Goal: Task Accomplishment & Management: Complete application form

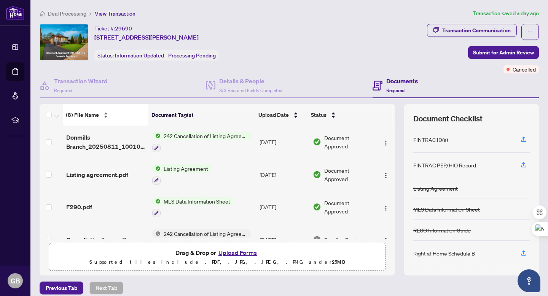
scroll to position [118, 0]
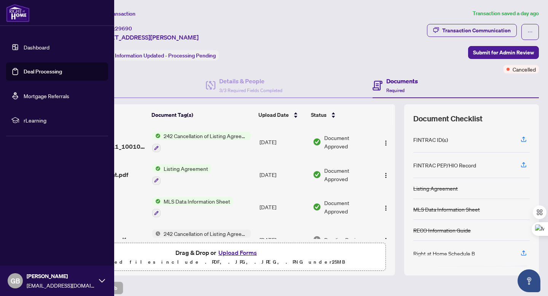
click at [30, 70] on link "Deal Processing" at bounding box center [43, 71] width 38 height 7
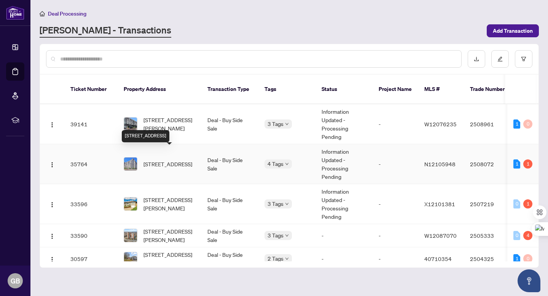
click at [161, 160] on span "[STREET_ADDRESS]" at bounding box center [167, 164] width 49 height 8
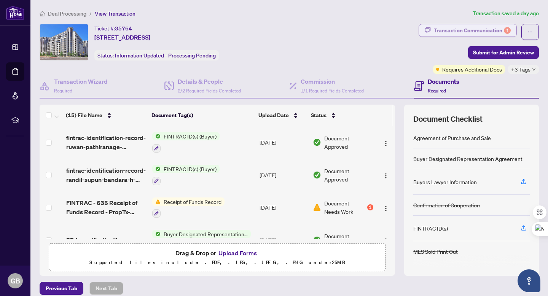
click at [469, 29] on div "Transaction Communication 1" at bounding box center [472, 30] width 77 height 12
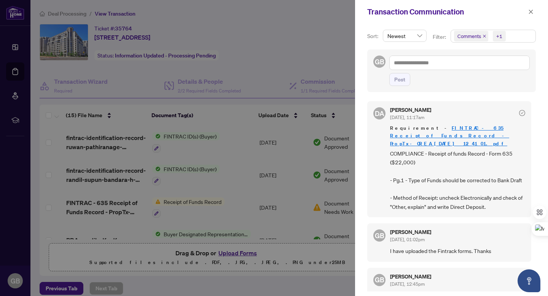
click at [455, 129] on link "FINTRAC - 635 Receipt of Funds Record - PropTx-OREA_[DATE] 12_41_01.pdf" at bounding box center [449, 136] width 119 height 22
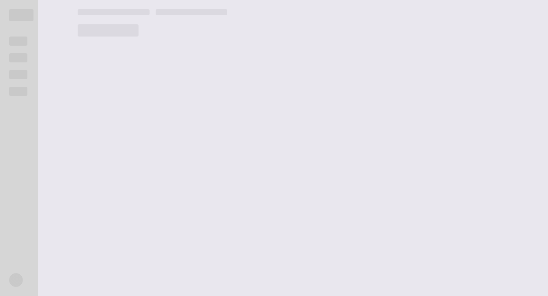
scroll to position [118, 0]
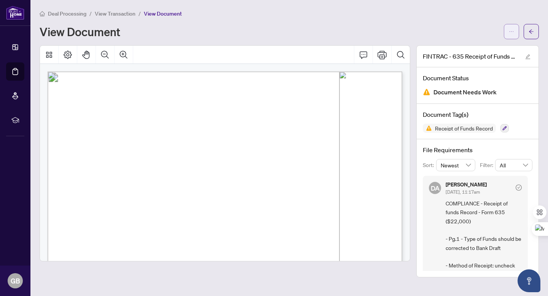
click at [510, 31] on icon "ellipsis" at bounding box center [511, 31] width 4 height 1
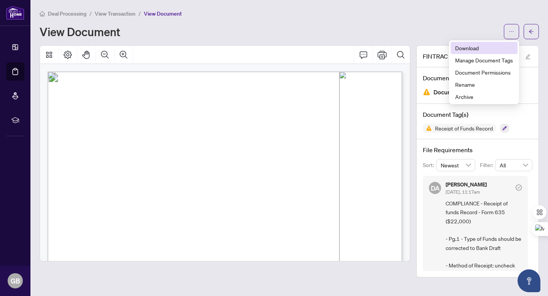
click at [479, 51] on span "Download" at bounding box center [484, 48] width 58 height 8
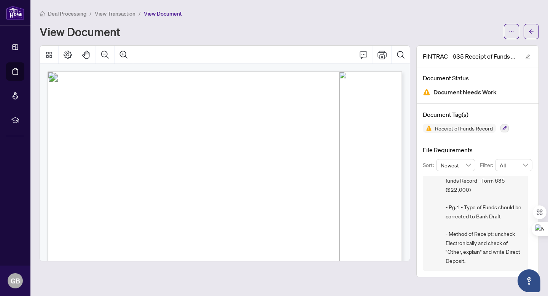
scroll to position [0, 0]
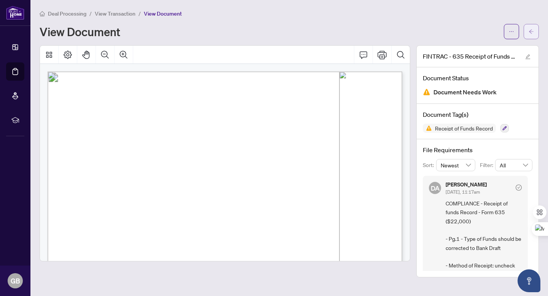
click at [536, 30] on button "button" at bounding box center [530, 31] width 15 height 15
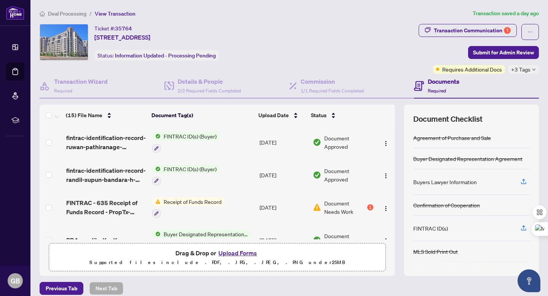
click at [239, 252] on button "Upload Forms" at bounding box center [237, 253] width 43 height 10
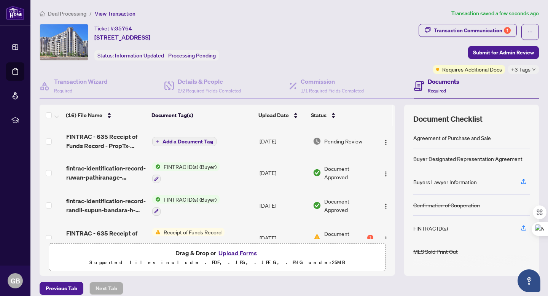
click at [178, 142] on span "Add a Document Tag" at bounding box center [187, 141] width 51 height 5
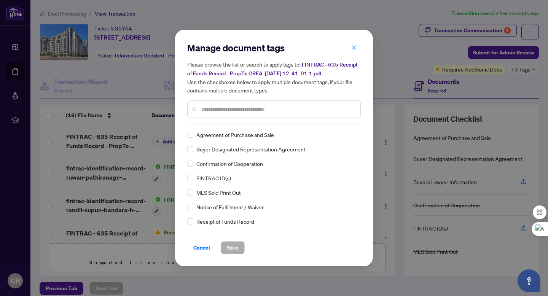
click at [216, 121] on div "Manage document tags Please browse the list or search to apply tags to: FINTRAC…" at bounding box center [273, 83] width 173 height 83
click at [216, 108] on input "text" at bounding box center [277, 109] width 153 height 8
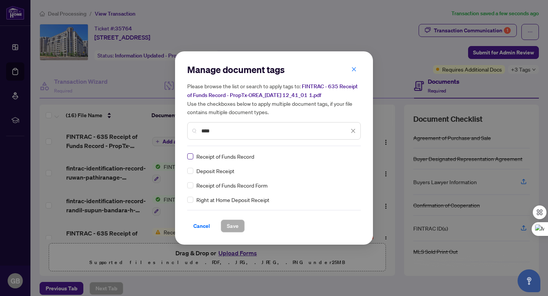
type input "****"
click at [237, 227] on span "Save" at bounding box center [233, 226] width 12 height 12
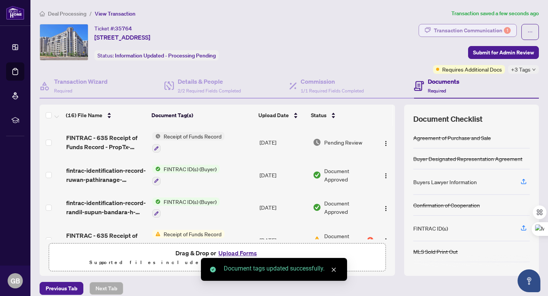
click at [498, 30] on div "Transaction Communication 1" at bounding box center [472, 30] width 77 height 12
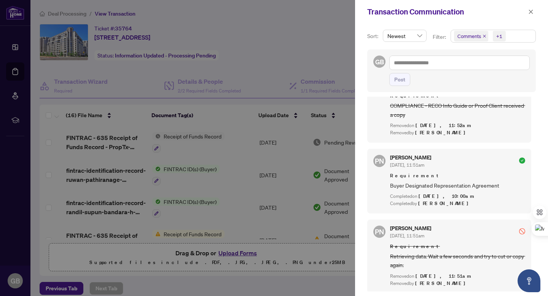
scroll to position [984, 0]
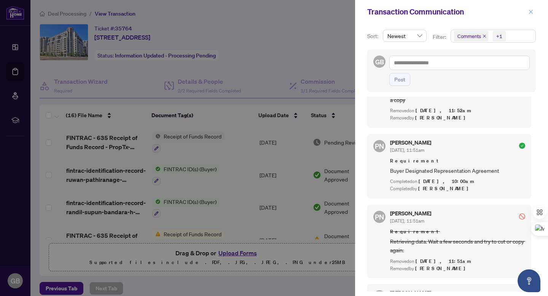
click at [530, 12] on icon "close" at bounding box center [531, 12] width 4 height 4
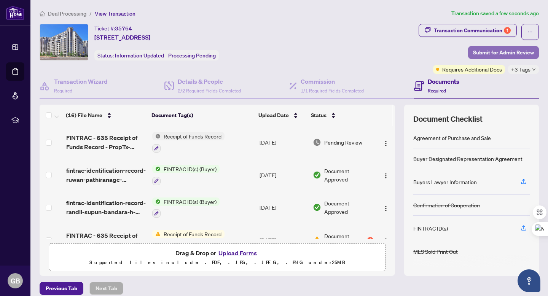
click at [504, 52] on span "Submit for Admin Review" at bounding box center [503, 52] width 61 height 12
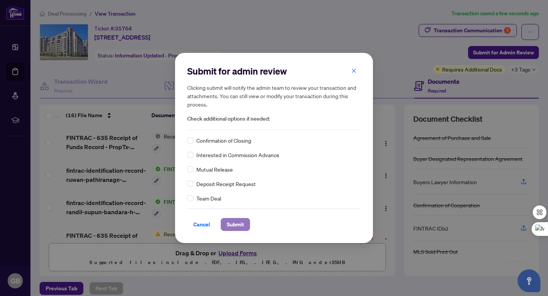
click at [238, 226] on span "Submit" at bounding box center [235, 224] width 17 height 12
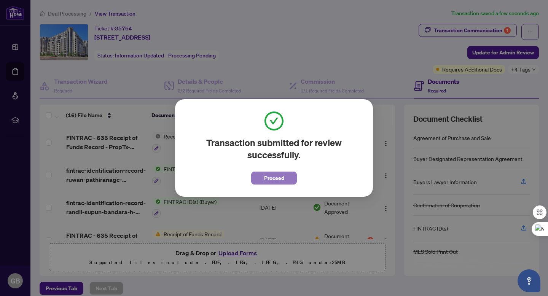
click at [287, 179] on button "Proceed" at bounding box center [274, 178] width 46 height 13
